Goal: Check status: Check status

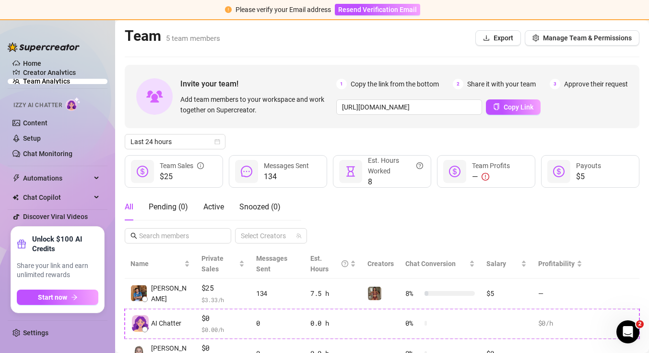
scroll to position [134, 0]
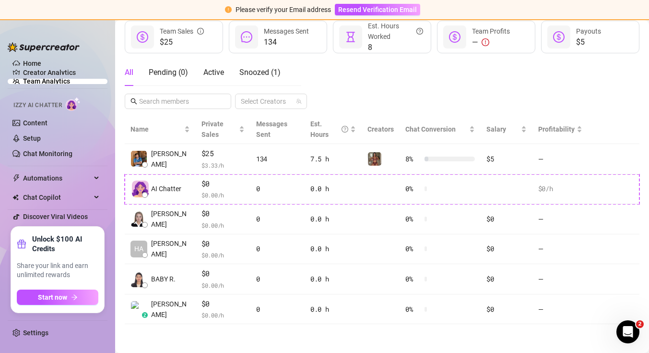
click at [62, 82] on link "Team Analytics" at bounding box center [46, 81] width 47 height 8
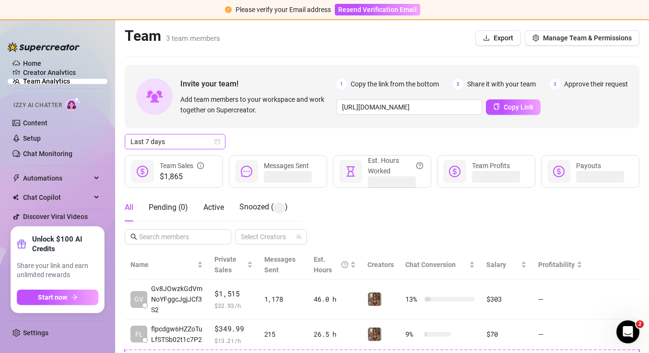
click at [219, 138] on span "Last 7 days" at bounding box center [175, 141] width 89 height 14
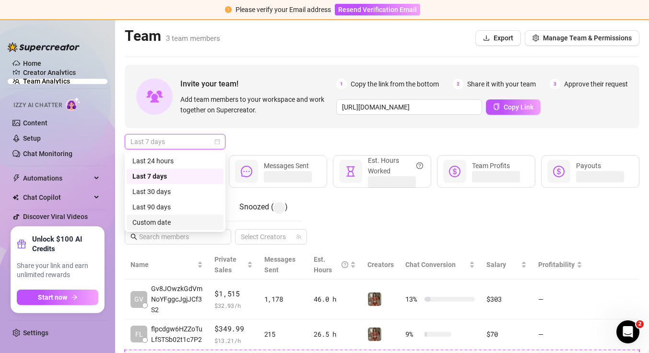
click at [196, 221] on div "Custom date" at bounding box center [174, 222] width 85 height 11
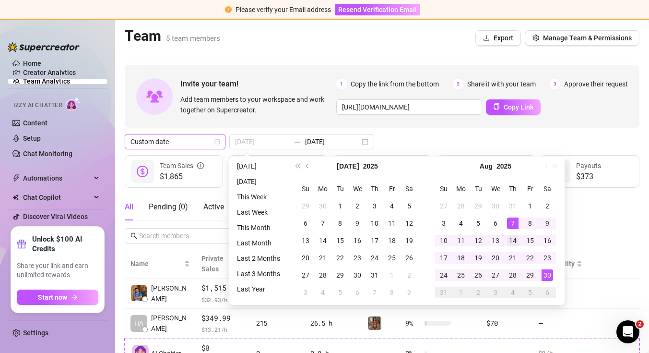
type input "2025-08-14"
click at [511, 248] on td "14" at bounding box center [512, 240] width 17 height 17
click at [518, 238] on div "14" at bounding box center [513, 241] width 12 height 12
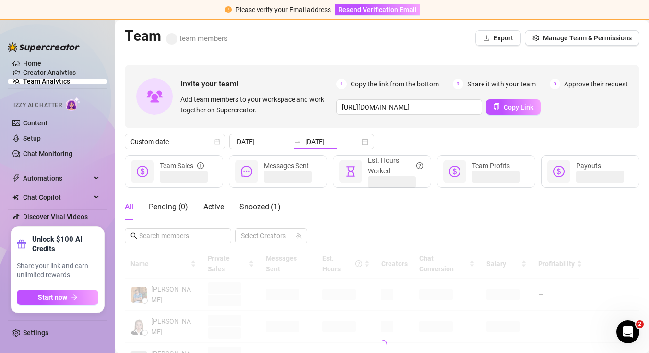
type input "2025-08-14"
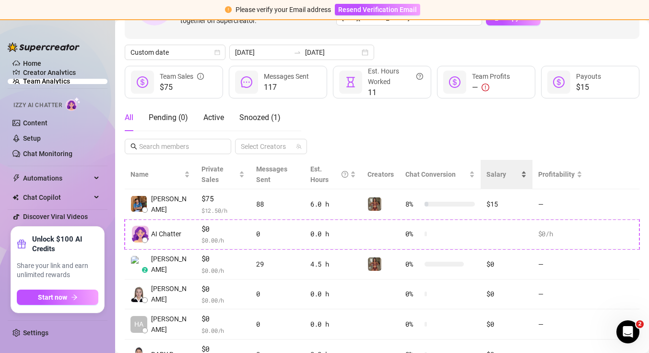
scroll to position [92, 0]
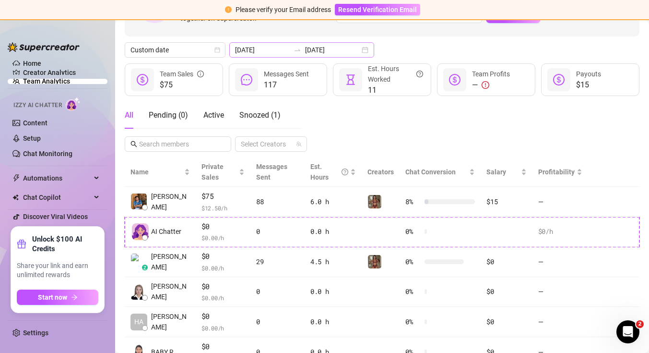
click at [345, 51] on div "2025-08-14 2025-08-14" at bounding box center [301, 49] width 145 height 15
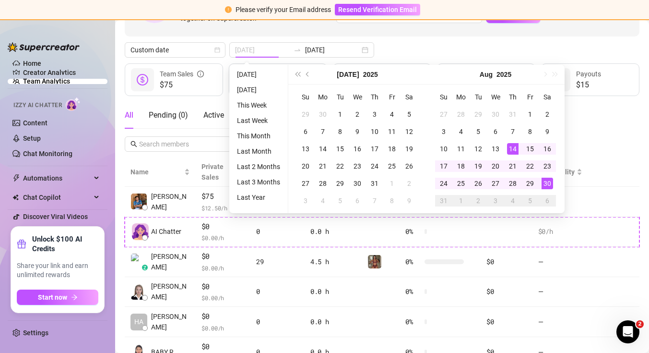
click at [548, 184] on div "30" at bounding box center [548, 184] width 12 height 12
click at [616, 154] on div "Invite your team! Add team members to your workspace and work together on Super…" at bounding box center [382, 169] width 515 height 393
type input "2025-08-14"
type input "2025-08-30"
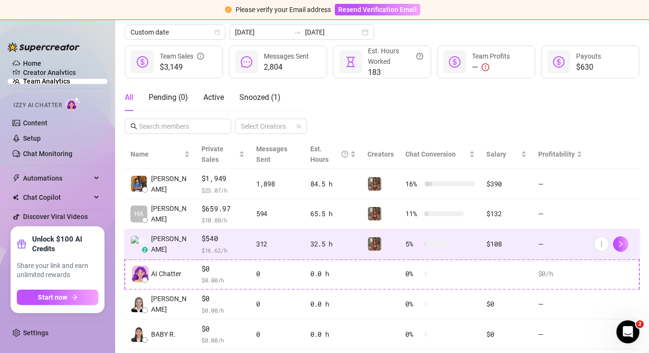
scroll to position [134, 0]
